Goal: Task Accomplishment & Management: Use online tool/utility

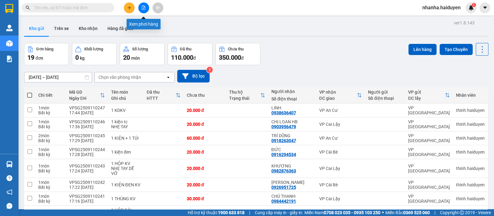
click at [144, 9] on icon "file-add" at bounding box center [143, 8] width 4 height 4
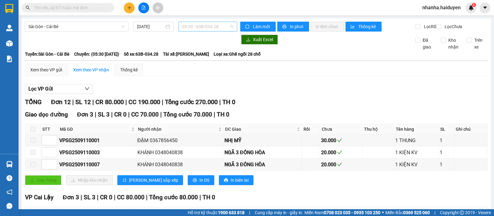
click at [208, 27] on span "05:30 - 63B-034.28" at bounding box center [207, 26] width 51 height 9
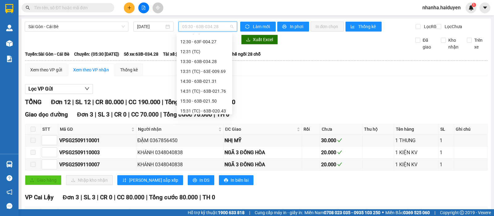
scroll to position [178, 0]
click at [212, 87] on div "17:31 (TC) - 63B-020.03" at bounding box center [204, 88] width 48 height 7
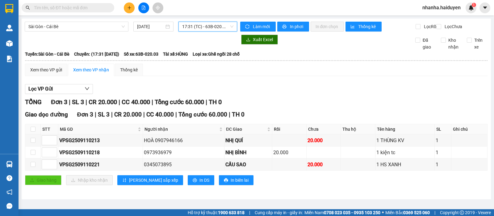
click at [30, 131] on th at bounding box center [32, 129] width 15 height 10
click at [31, 131] on input "checkbox" at bounding box center [33, 129] width 5 height 5
checkbox input "true"
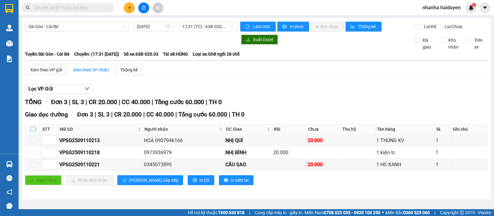
checkbox input "true"
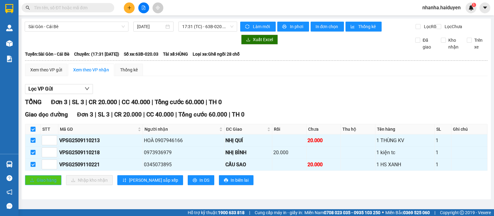
click at [48, 183] on span "Giao hàng" at bounding box center [47, 180] width 20 height 7
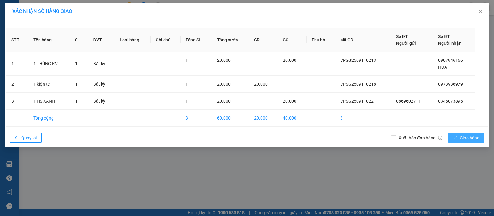
click at [458, 139] on button "Giao hàng" at bounding box center [466, 138] width 36 height 10
